Goal: Find specific page/section: Find specific page/section

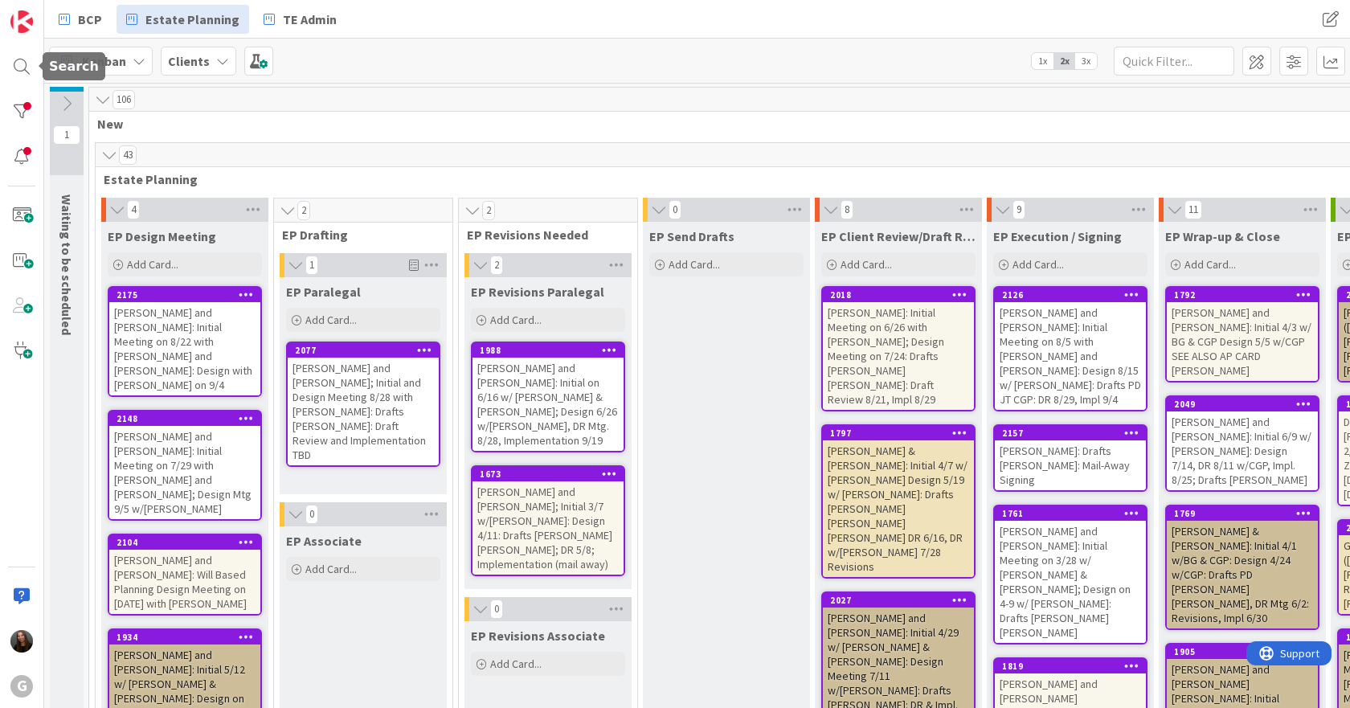
click at [19, 76] on div at bounding box center [22, 67] width 32 height 32
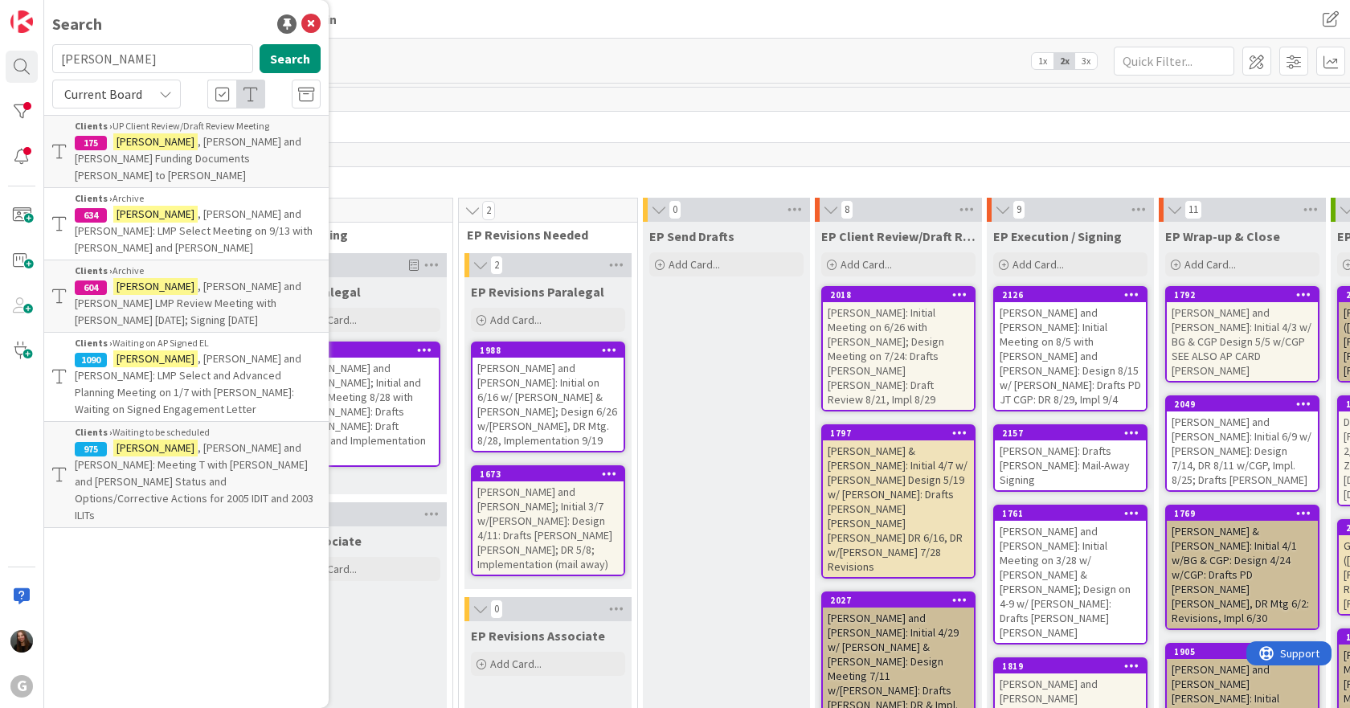
drag, startPoint x: 186, startPoint y: 59, endPoint x: 62, endPoint y: 57, distance: 123.8
click at [62, 57] on input "[PERSON_NAME]" at bounding box center [152, 58] width 201 height 29
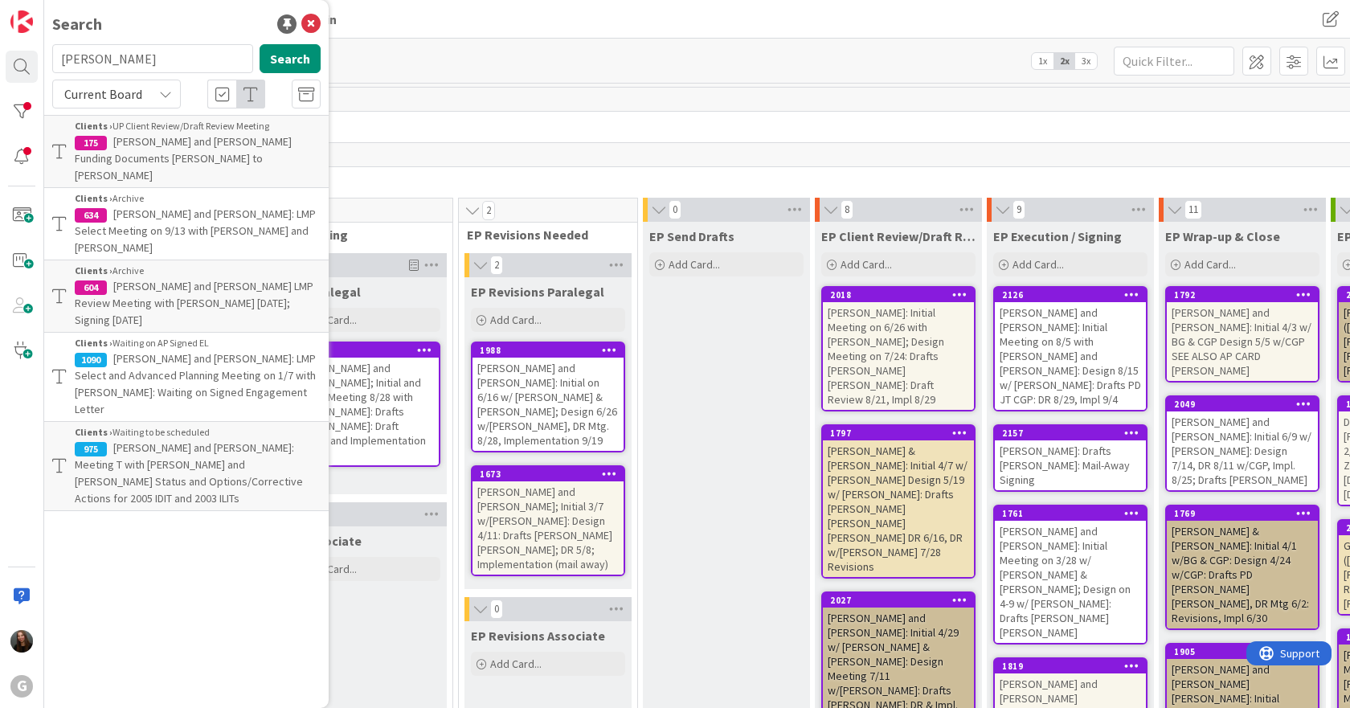
type input "[PERSON_NAME]"
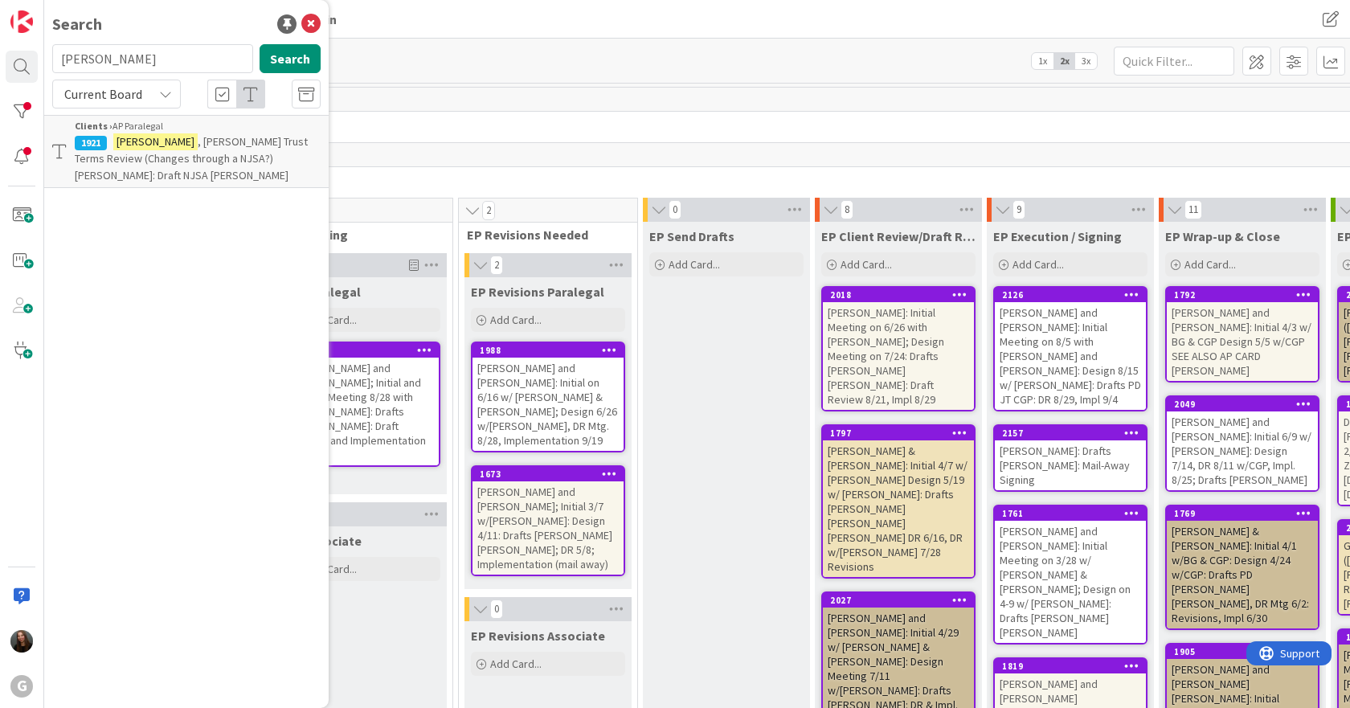
click at [195, 170] on p "[PERSON_NAME] Trust Terms Review (Changes through a NJSA?) [PERSON_NAME]: Draft…" at bounding box center [198, 158] width 246 height 51
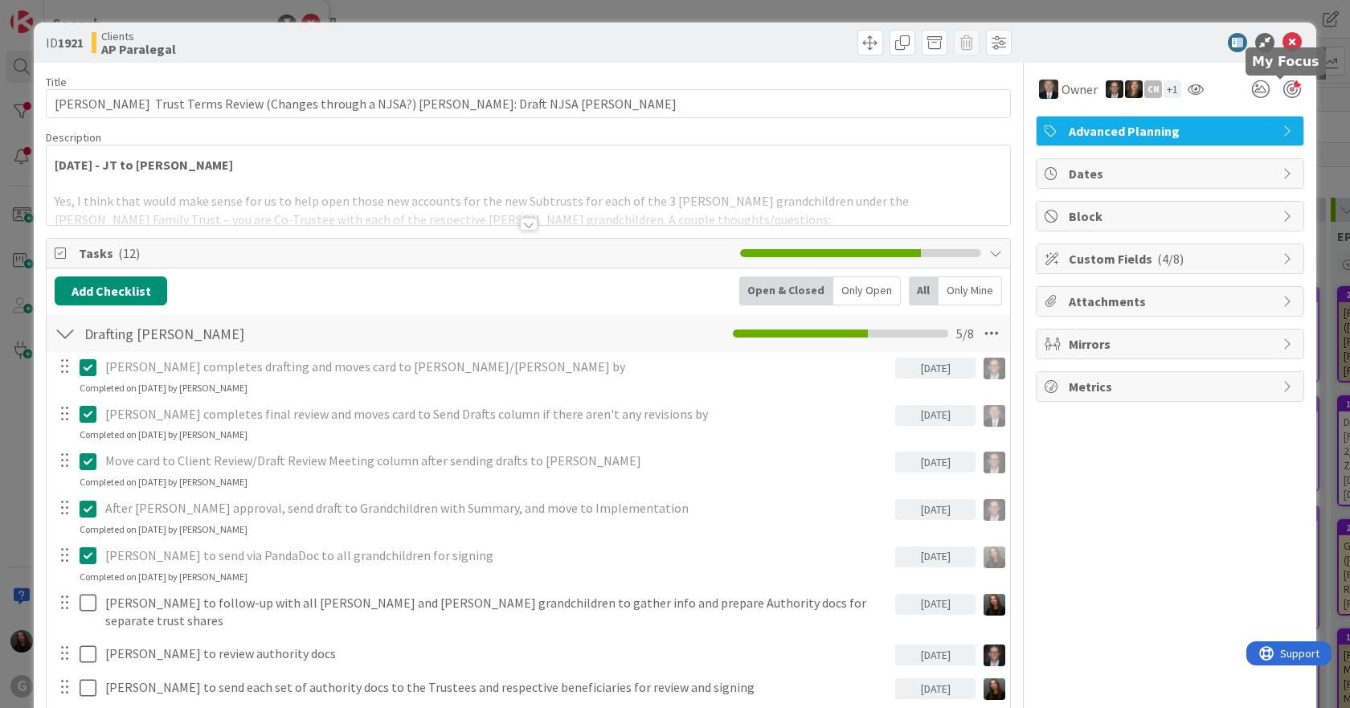
click at [1283, 91] on div at bounding box center [1292, 89] width 18 height 18
click at [1282, 49] on icon at bounding box center [1291, 42] width 19 height 19
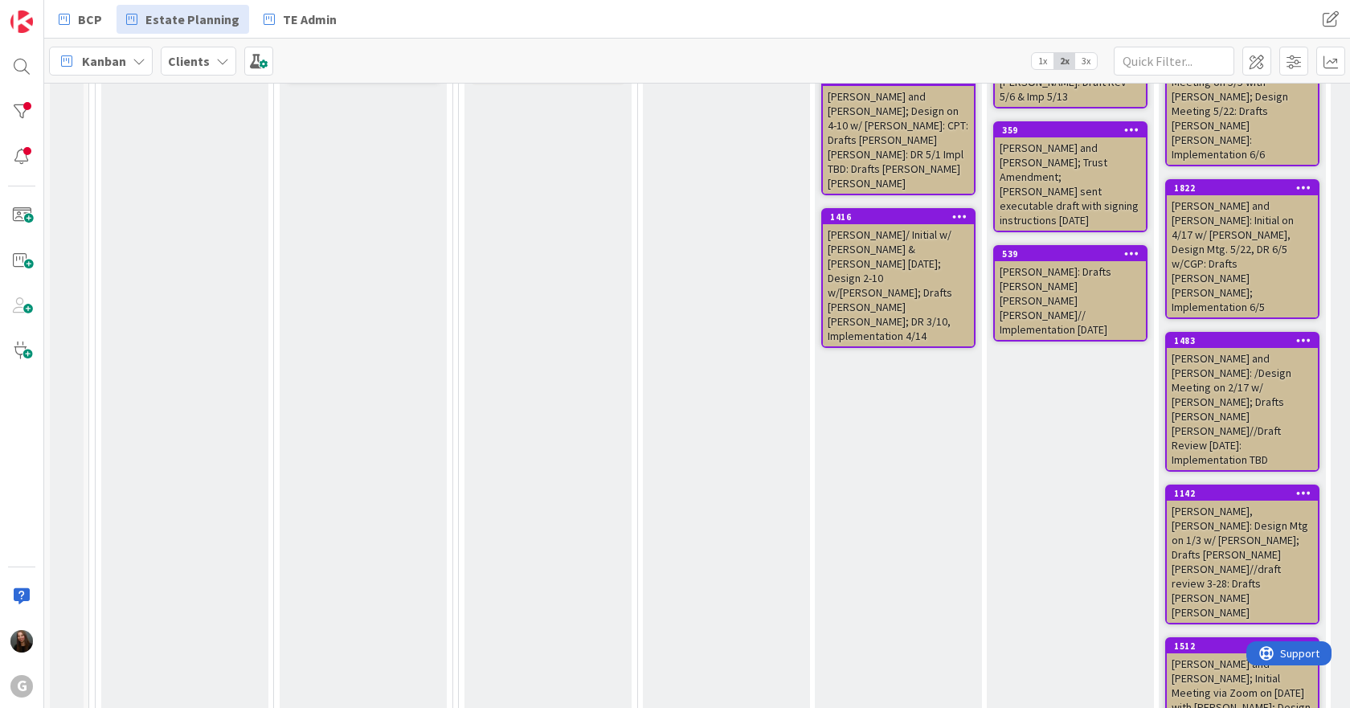
scroll to position [1366, 0]
